Goal: Task Accomplishment & Management: Manage account settings

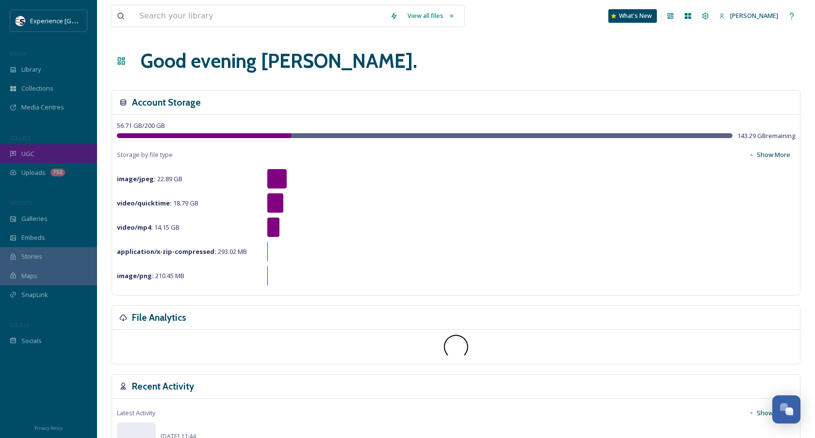
click at [46, 159] on div "UGC" at bounding box center [48, 153] width 97 height 19
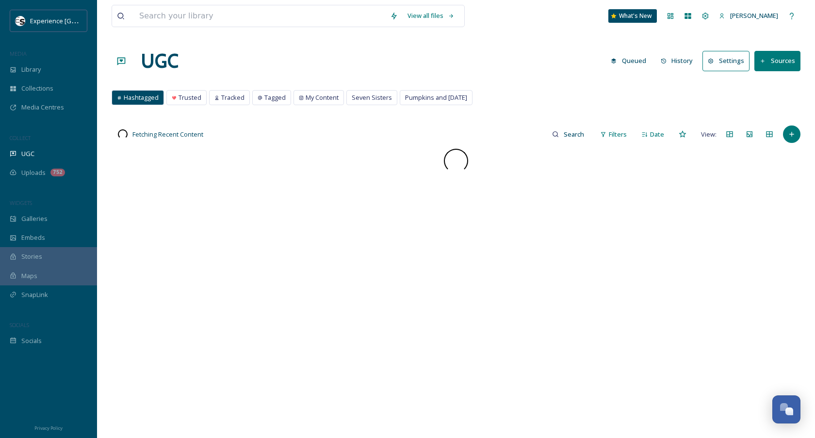
click at [681, 51] on button "History" at bounding box center [677, 60] width 42 height 19
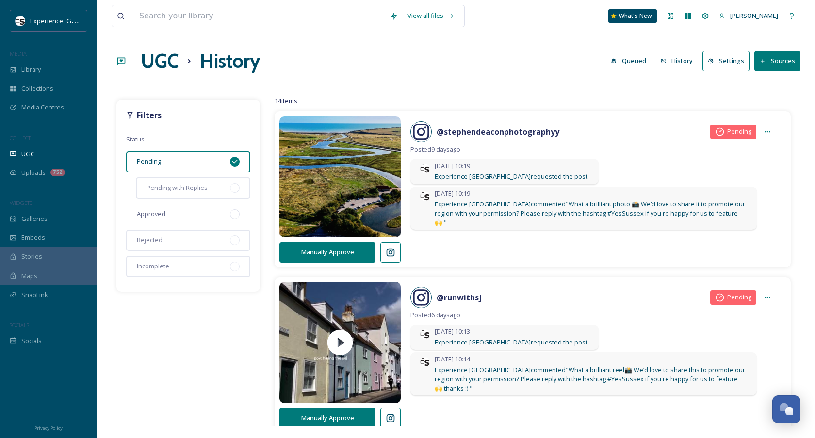
click at [174, 212] on div "Approved" at bounding box center [188, 214] width 124 height 21
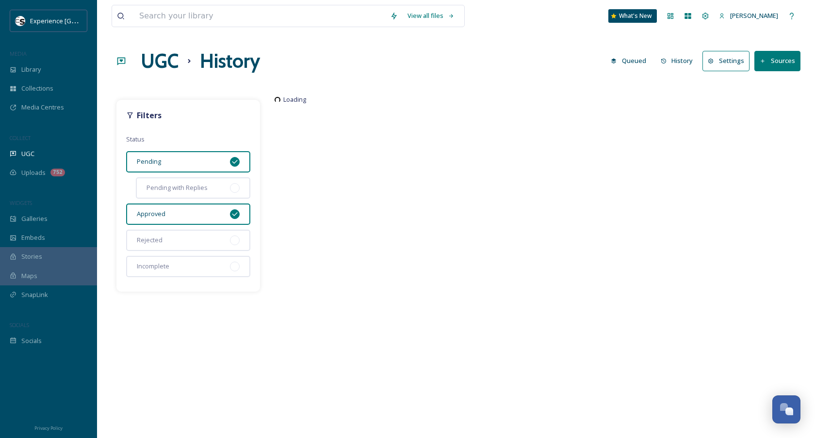
click at [176, 162] on div "Pending" at bounding box center [188, 161] width 124 height 21
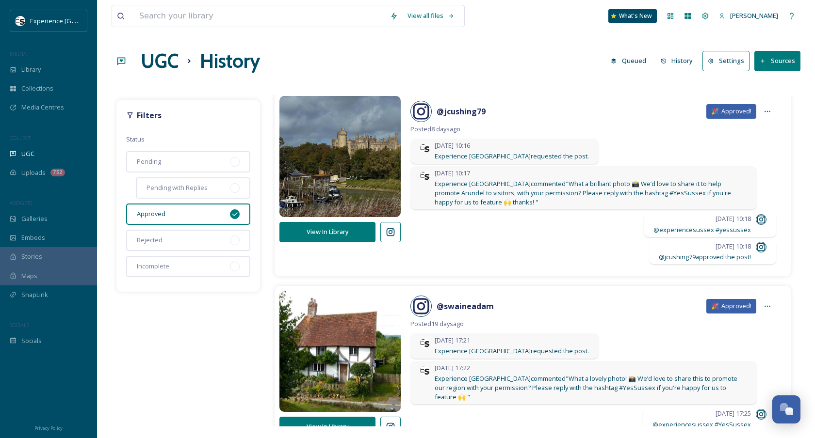
scroll to position [24, 0]
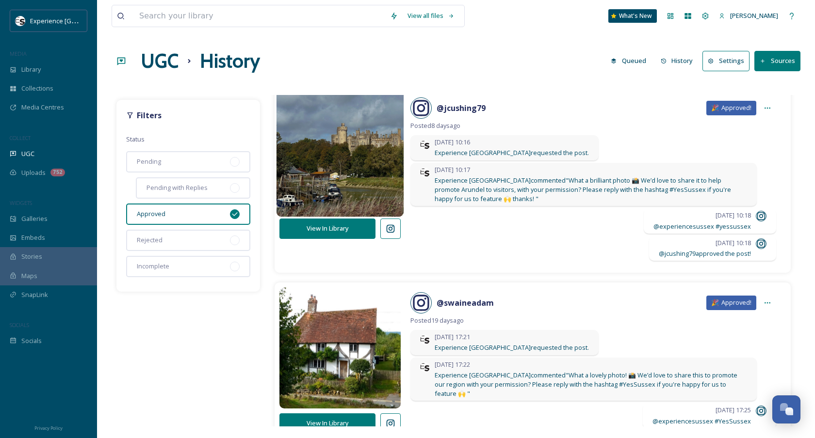
click at [396, 166] on img at bounding box center [340, 153] width 128 height 153
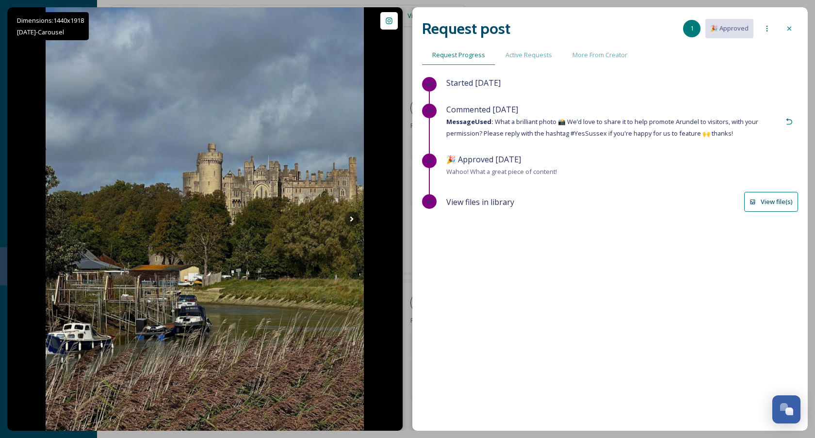
click at [791, 30] on icon at bounding box center [789, 29] width 8 height 8
